Goal: Information Seeking & Learning: Learn about a topic

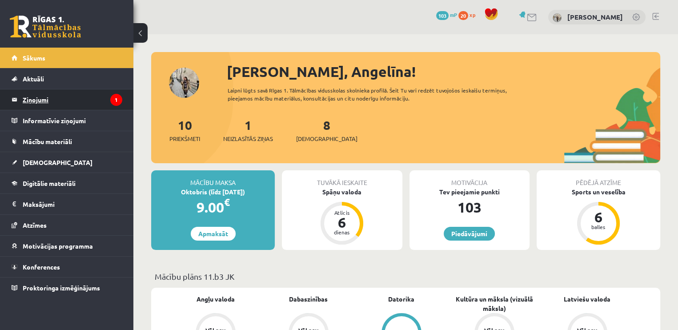
click at [111, 94] on legend "Ziņojumi 1" at bounding box center [73, 99] width 100 height 20
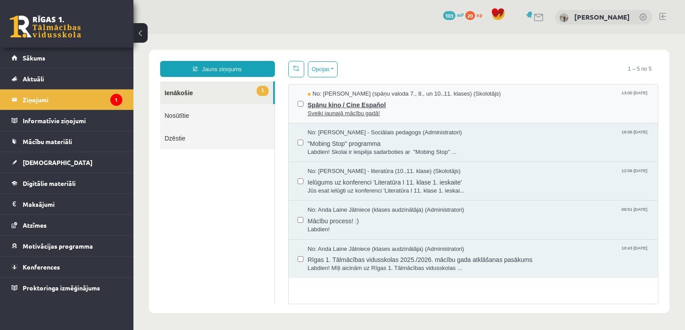
click at [356, 100] on span "Spāņu kino / Cine Español" at bounding box center [478, 103] width 341 height 11
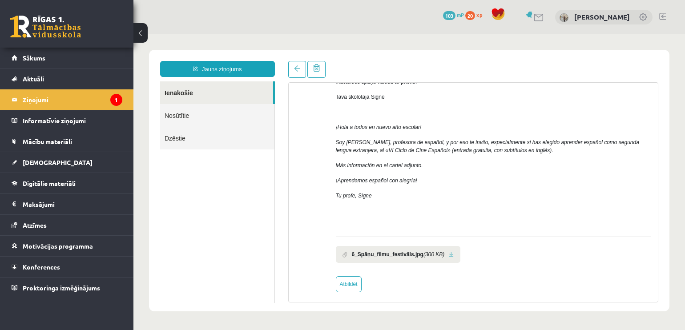
scroll to position [135, 0]
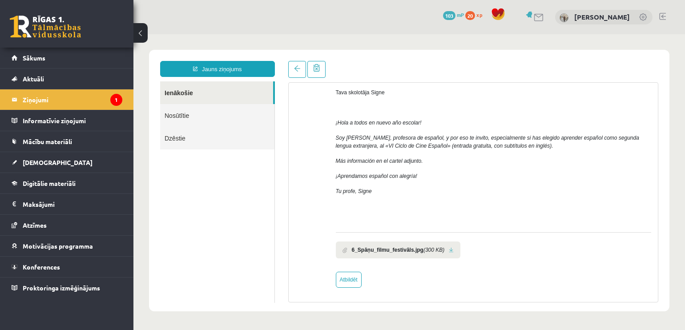
click at [388, 251] on b "6_Spāņu_filmu_festivāls.jpg" at bounding box center [388, 250] width 72 height 8
click at [366, 249] on b "6_Spāņu_filmu_festivāls.jpg" at bounding box center [388, 250] width 72 height 8
click at [343, 249] on span at bounding box center [344, 250] width 5 height 6
click at [449, 248] on link at bounding box center [451, 250] width 5 height 6
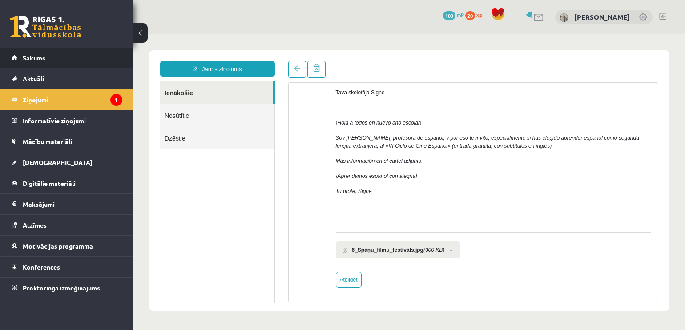
click at [34, 52] on link "Sākums" at bounding box center [67, 58] width 111 height 20
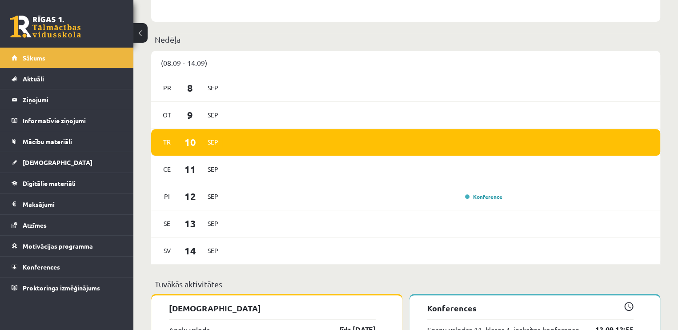
scroll to position [445, 0]
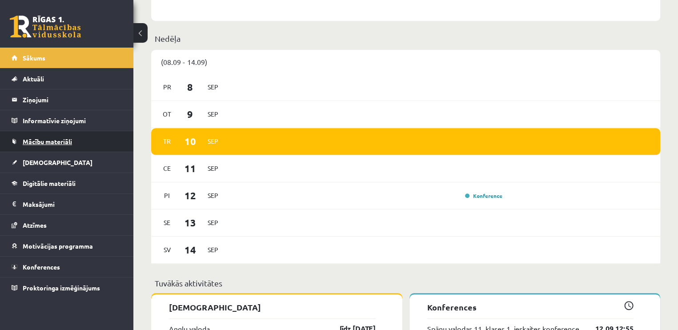
click at [42, 142] on span "Mācību materiāli" at bounding box center [47, 141] width 49 height 8
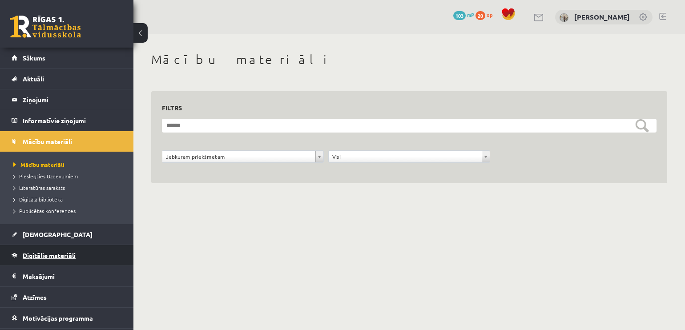
click at [54, 259] on link "Digitālie materiāli" at bounding box center [67, 255] width 111 height 20
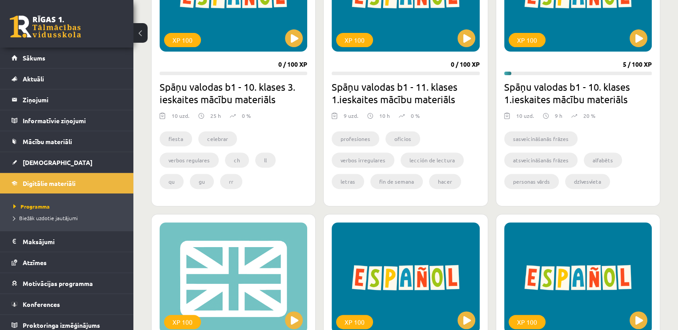
scroll to position [245, 0]
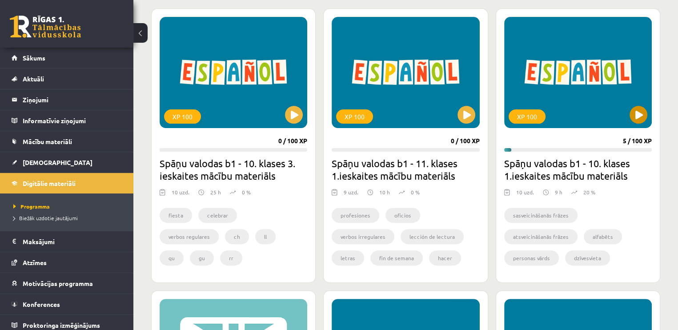
click at [645, 106] on div "XP 100" at bounding box center [578, 72] width 148 height 111
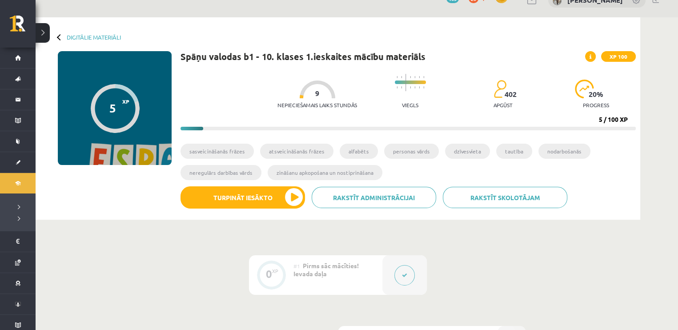
scroll to position [18, 0]
